Goal: Navigation & Orientation: Find specific page/section

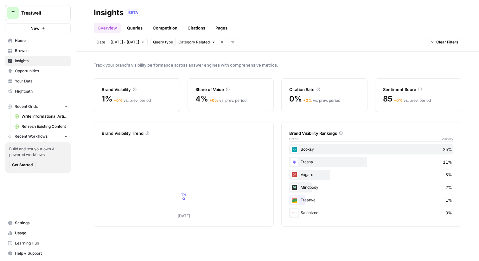
click at [59, 11] on span "Treatwell" at bounding box center [40, 13] width 38 height 6
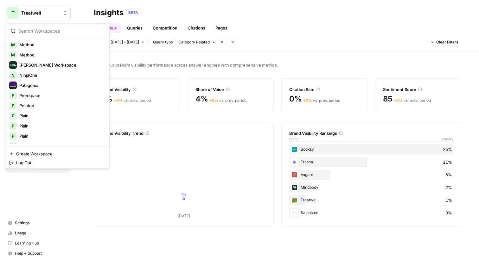
scroll to position [304, 0]
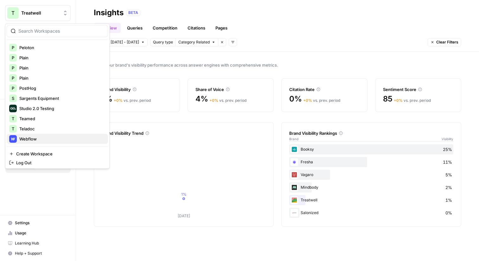
click at [53, 136] on span "Webflow" at bounding box center [61, 139] width 84 height 6
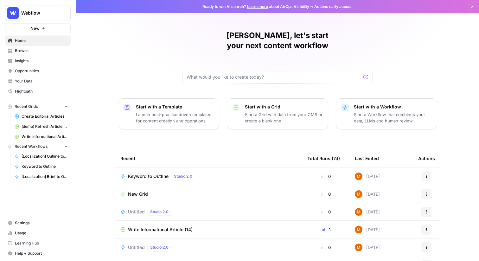
click at [49, 59] on span "Insights" at bounding box center [41, 61] width 53 height 6
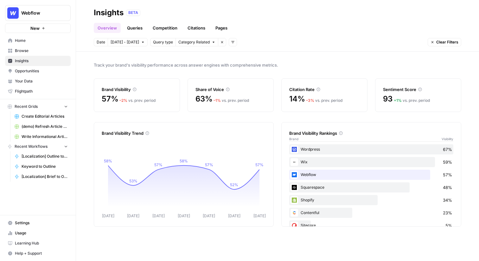
click at [22, 68] on link "Opportunities" at bounding box center [38, 71] width 66 height 10
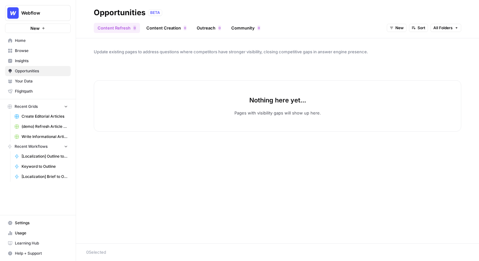
click at [395, 25] on button "New" at bounding box center [397, 28] width 20 height 8
click at [393, 42] on span "All Opportunities" at bounding box center [409, 42] width 32 height 6
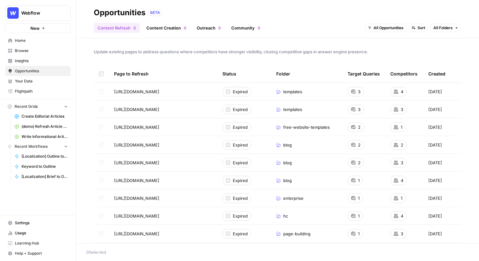
click at [60, 60] on span "Insights" at bounding box center [41, 61] width 53 height 6
